Goal: Communication & Community: Answer question/provide support

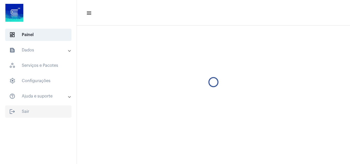
click at [27, 112] on span "logout Sair" at bounding box center [38, 111] width 66 height 12
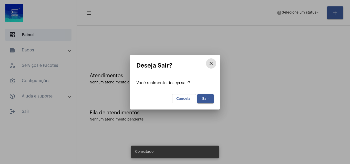
click at [207, 97] on span "Sair" at bounding box center [205, 99] width 7 height 4
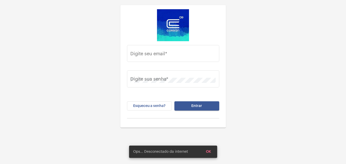
type input "[PERSON_NAME][EMAIL_ADDRESS][DOMAIN_NAME]"
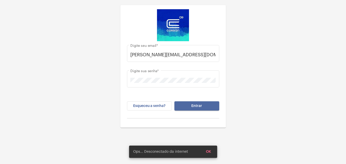
click at [193, 107] on span "Entrar" at bounding box center [196, 106] width 11 height 4
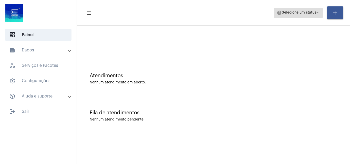
click at [287, 13] on span "Selecione um status" at bounding box center [299, 13] width 34 height 4
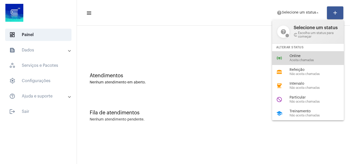
click at [300, 59] on span "Aceita chamadas" at bounding box center [318, 60] width 58 height 3
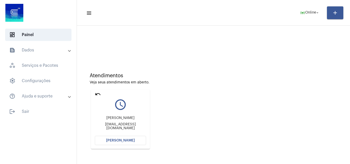
click at [113, 142] on span "Abrir Chamada" at bounding box center [120, 141] width 29 height 4
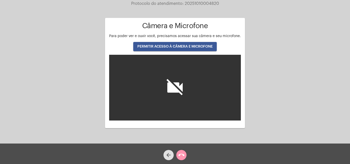
click at [174, 48] on span "PERMITIR ACESSO À CÂMERA E MICROFONE" at bounding box center [174, 47] width 75 height 4
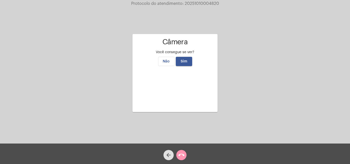
click at [186, 94] on video at bounding box center [174, 88] width 77 height 38
click at [183, 57] on button "Sim" at bounding box center [184, 61] width 16 height 9
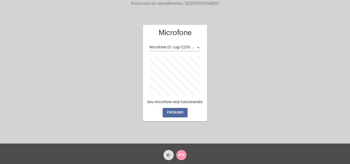
click at [180, 112] on span "PRÓXIMO" at bounding box center [175, 113] width 17 height 4
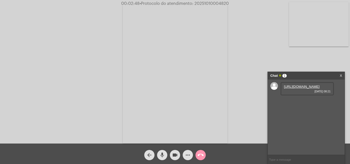
click at [299, 89] on link "https://neft-transfer-bucket.s3.amazonaws.com/temp-5a45db36-bbae-92c9-62f3-85dd…" at bounding box center [302, 87] width 36 height 4
click at [294, 103] on link "https://neft-transfer-bucket.s3.amazonaws.com/temp-c0881320-7e04-2cdc-ee5d-e86c…" at bounding box center [302, 101] width 36 height 4
click at [273, 161] on input "text" at bounding box center [306, 159] width 77 height 9
paste input "https://corsan.com.br/"
type input "https://corsan.com.br/"
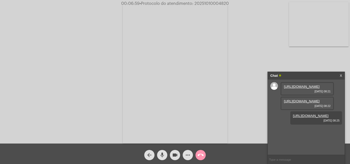
click at [308, 118] on link "https://corsan.com.br/" at bounding box center [311, 116] width 36 height 4
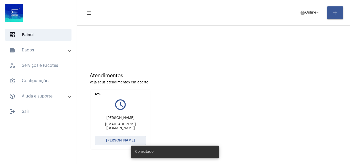
click at [114, 136] on button "Abrir Chamada" at bounding box center [120, 140] width 51 height 9
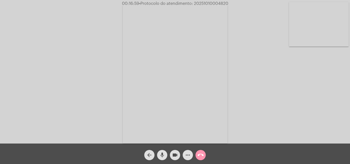
click at [187, 156] on mat-icon "more_horiz" at bounding box center [188, 155] width 6 height 6
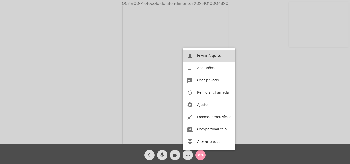
click at [202, 57] on span "Enviar Arquivo" at bounding box center [209, 56] width 24 height 4
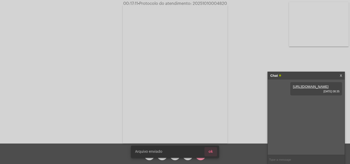
click at [210, 150] on span "ok" at bounding box center [210, 152] width 4 height 4
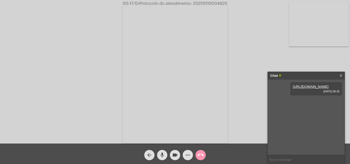
click at [186, 156] on mat-icon "more_horiz" at bounding box center [188, 155] width 6 height 6
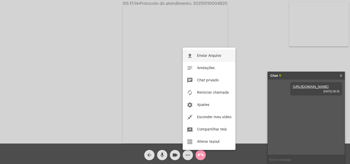
click at [201, 55] on span "Enviar Arquivo" at bounding box center [209, 56] width 24 height 4
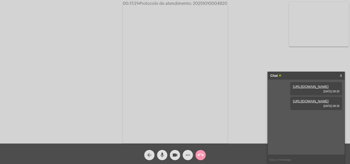
click at [311, 89] on link "https://neft-transfer-bucket.s3.amazonaws.com/temp-ea2bd00d-81bd-8689-8317-5068…" at bounding box center [311, 87] width 36 height 4
click at [162, 153] on mat-icon "mic" at bounding box center [162, 155] width 6 height 6
click at [162, 153] on mat-icon "mic_off" at bounding box center [162, 155] width 6 height 6
click at [209, 3] on span "• Protocolo do atendimento: 20251010004820" at bounding box center [183, 4] width 89 height 4
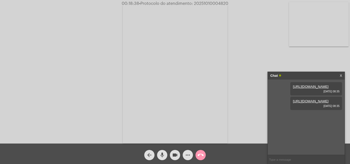
copy span "20251010004820"
click at [278, 161] on input "text" at bounding box center [306, 159] width 77 height 9
paste input "20251010004820"
type input "20251010004820"
click at [201, 155] on mat-icon "call_end" at bounding box center [200, 155] width 6 height 6
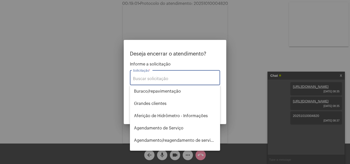
click at [160, 78] on input "Solicitação *" at bounding box center [175, 79] width 84 height 5
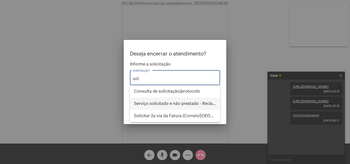
click at [166, 104] on span "Serviço solicitado e não prestado - Reclamação" at bounding box center [175, 104] width 82 height 12
type input "Serviço solicitado e não prestado - Reclamação"
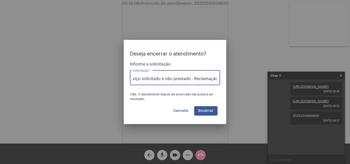
click at [200, 108] on button "Encerrar" at bounding box center [205, 110] width 23 height 9
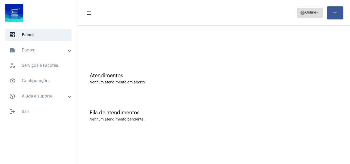
click at [300, 12] on mat-icon "help" at bounding box center [302, 12] width 5 height 5
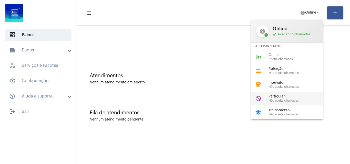
click at [284, 98] on span "Particular" at bounding box center [297, 97] width 58 height 4
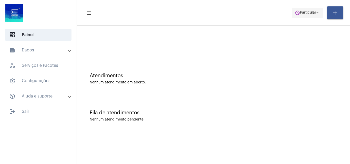
click at [305, 16] on span "do_not_disturb Particular arrow_drop_down" at bounding box center [307, 12] width 25 height 9
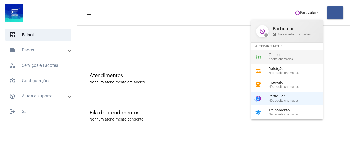
click at [286, 58] on span "Aceita chamadas" at bounding box center [297, 59] width 58 height 3
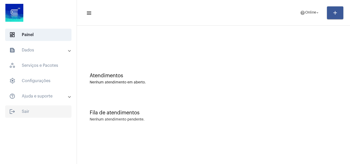
click at [28, 114] on span "logout Sair" at bounding box center [38, 111] width 66 height 12
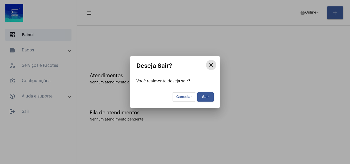
click at [203, 97] on span "Sair" at bounding box center [205, 97] width 7 height 4
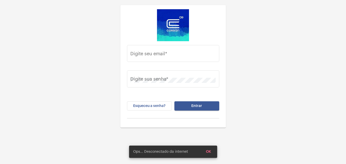
type input "[PERSON_NAME][EMAIL_ADDRESS][DOMAIN_NAME]"
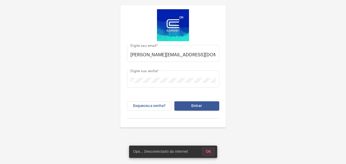
click at [209, 153] on span "OK" at bounding box center [208, 152] width 5 height 4
